Goal: Navigation & Orientation: Go to known website

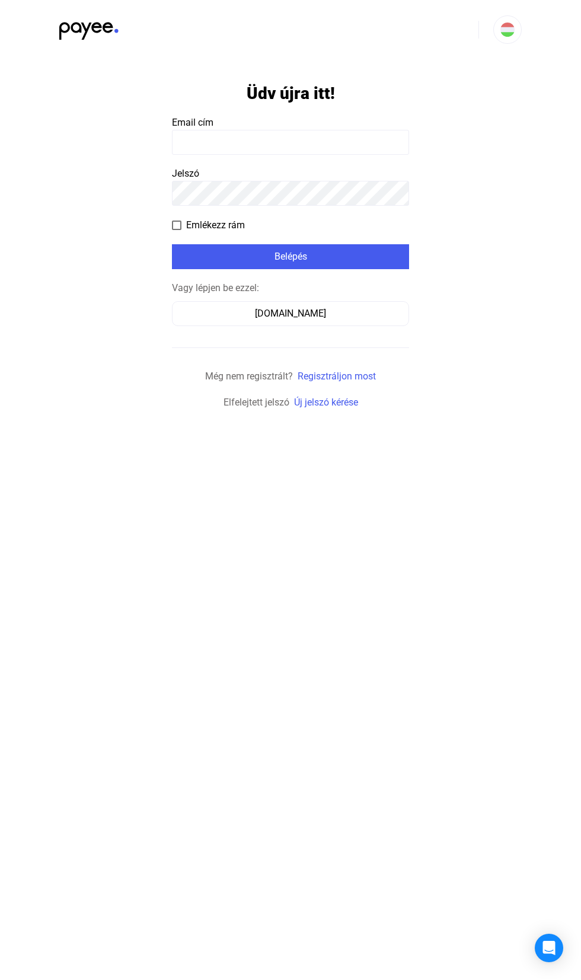
click at [319, 310] on div "[DOMAIN_NAME]" at bounding box center [290, 314] width 229 height 14
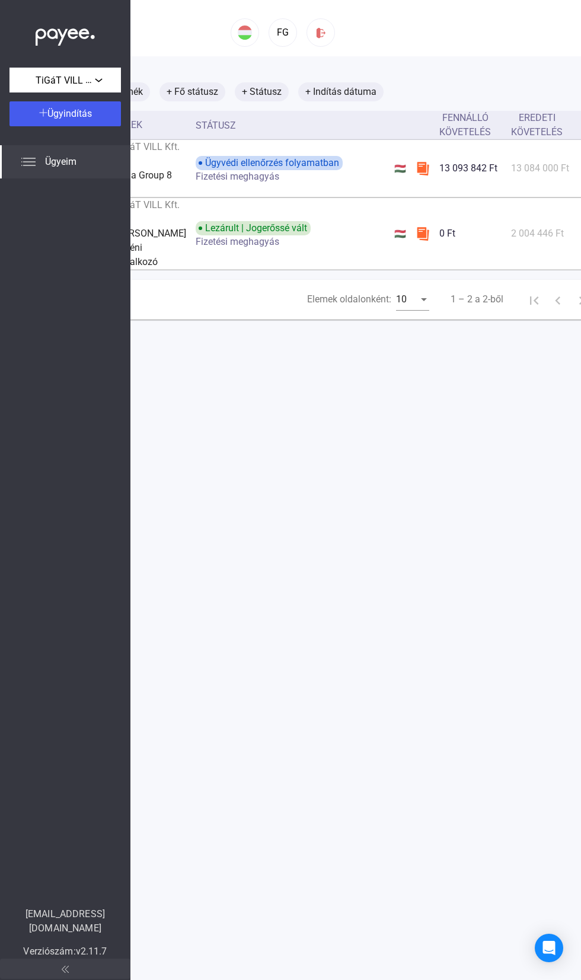
scroll to position [0, 260]
